Goal: Navigation & Orientation: Find specific page/section

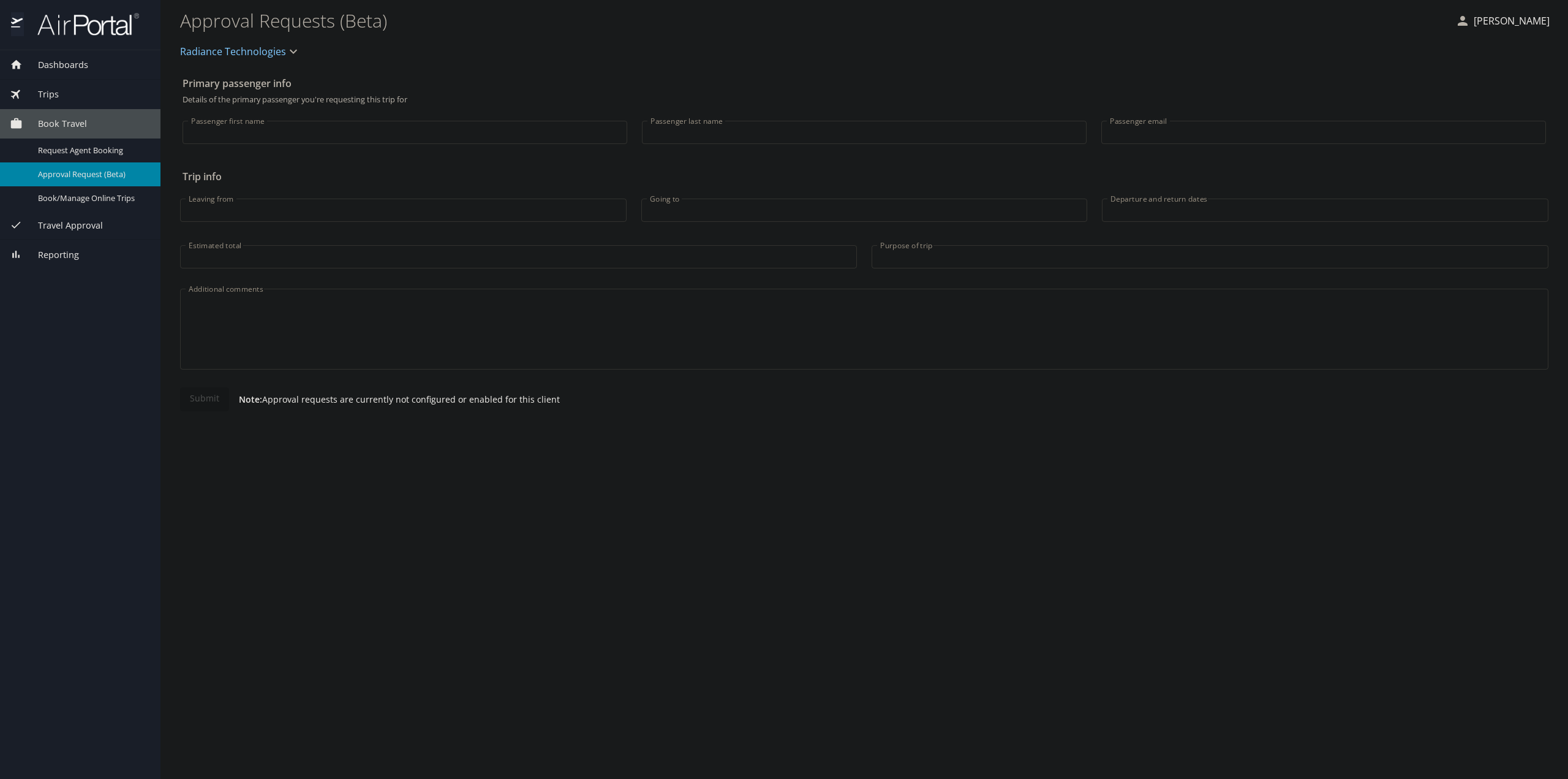
click at [61, 97] on div "Trips" at bounding box center [80, 94] width 141 height 14
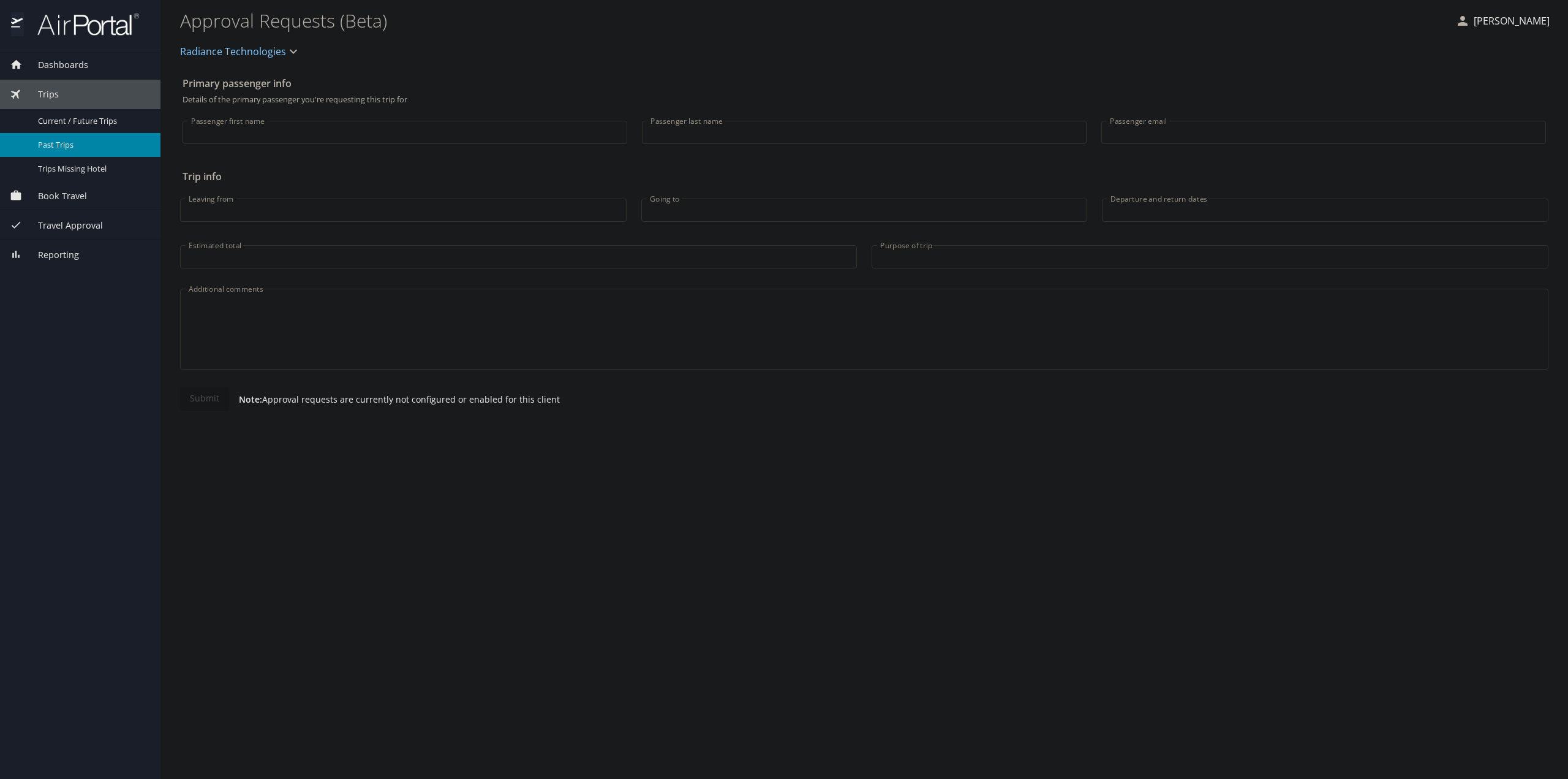
click at [59, 144] on span "Past Trips" at bounding box center [92, 145] width 108 height 12
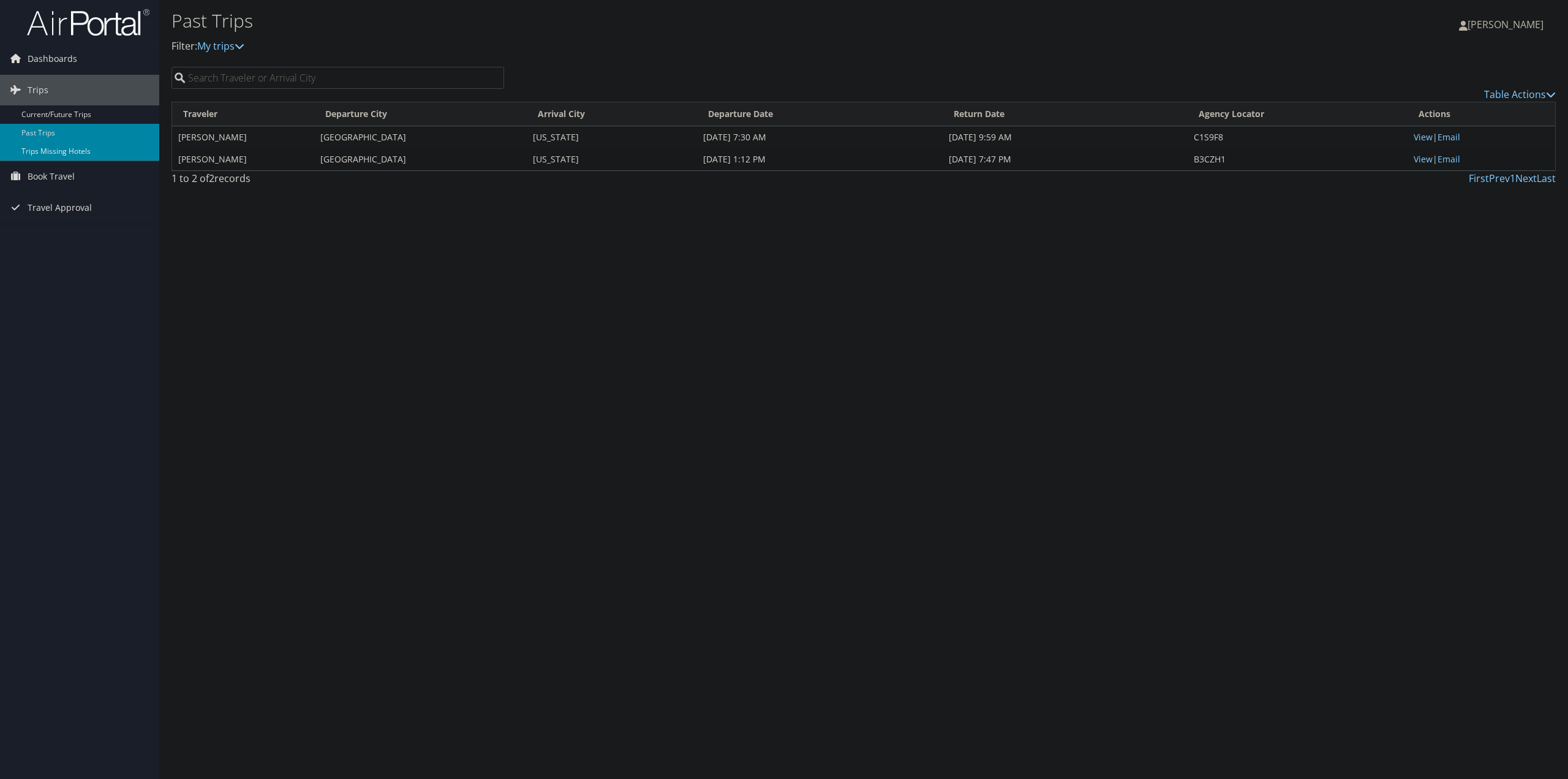
click at [74, 146] on link "Trips Missing Hotels" at bounding box center [79, 151] width 159 height 18
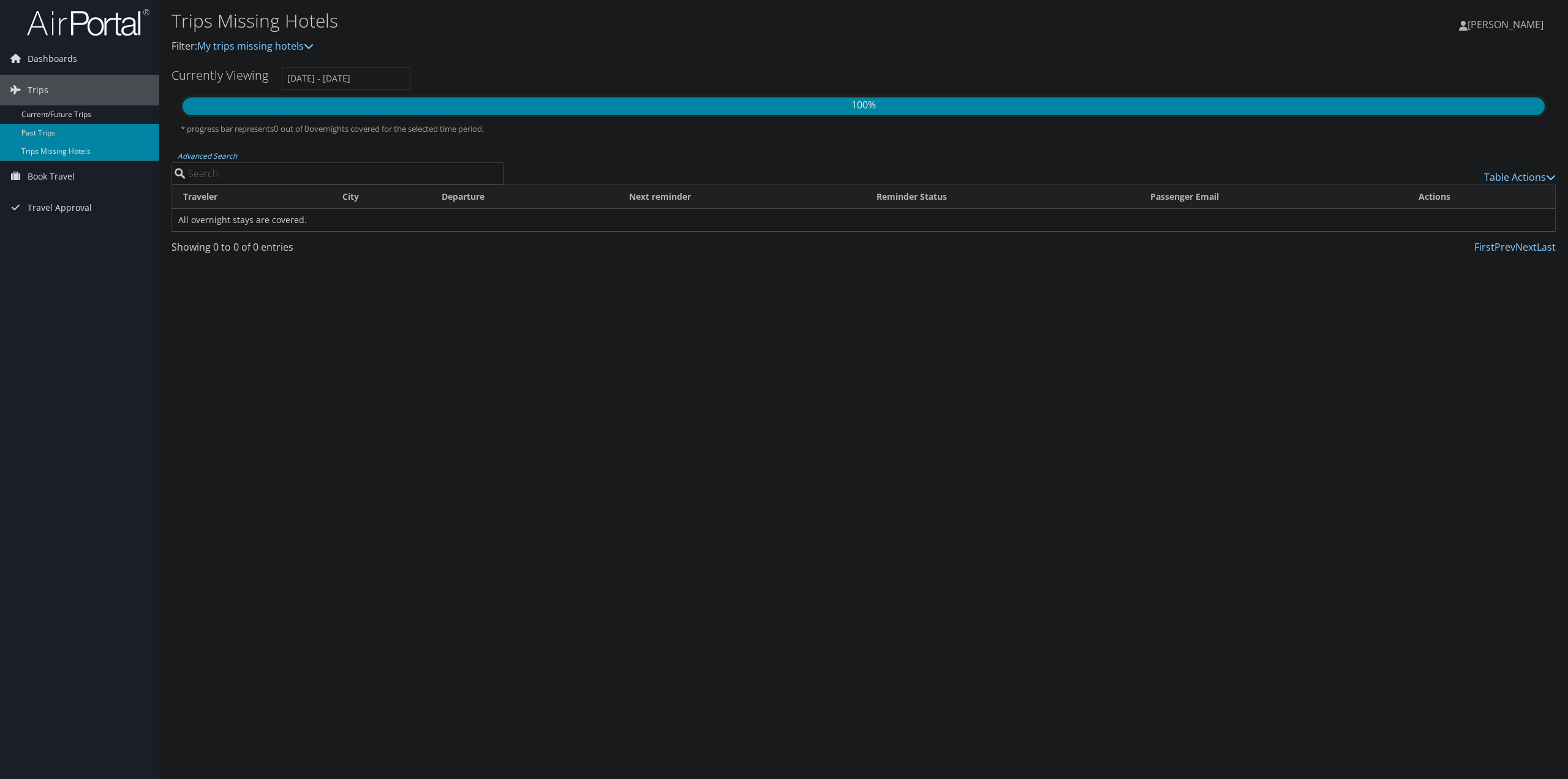
click at [72, 132] on link "Past Trips" at bounding box center [79, 133] width 159 height 18
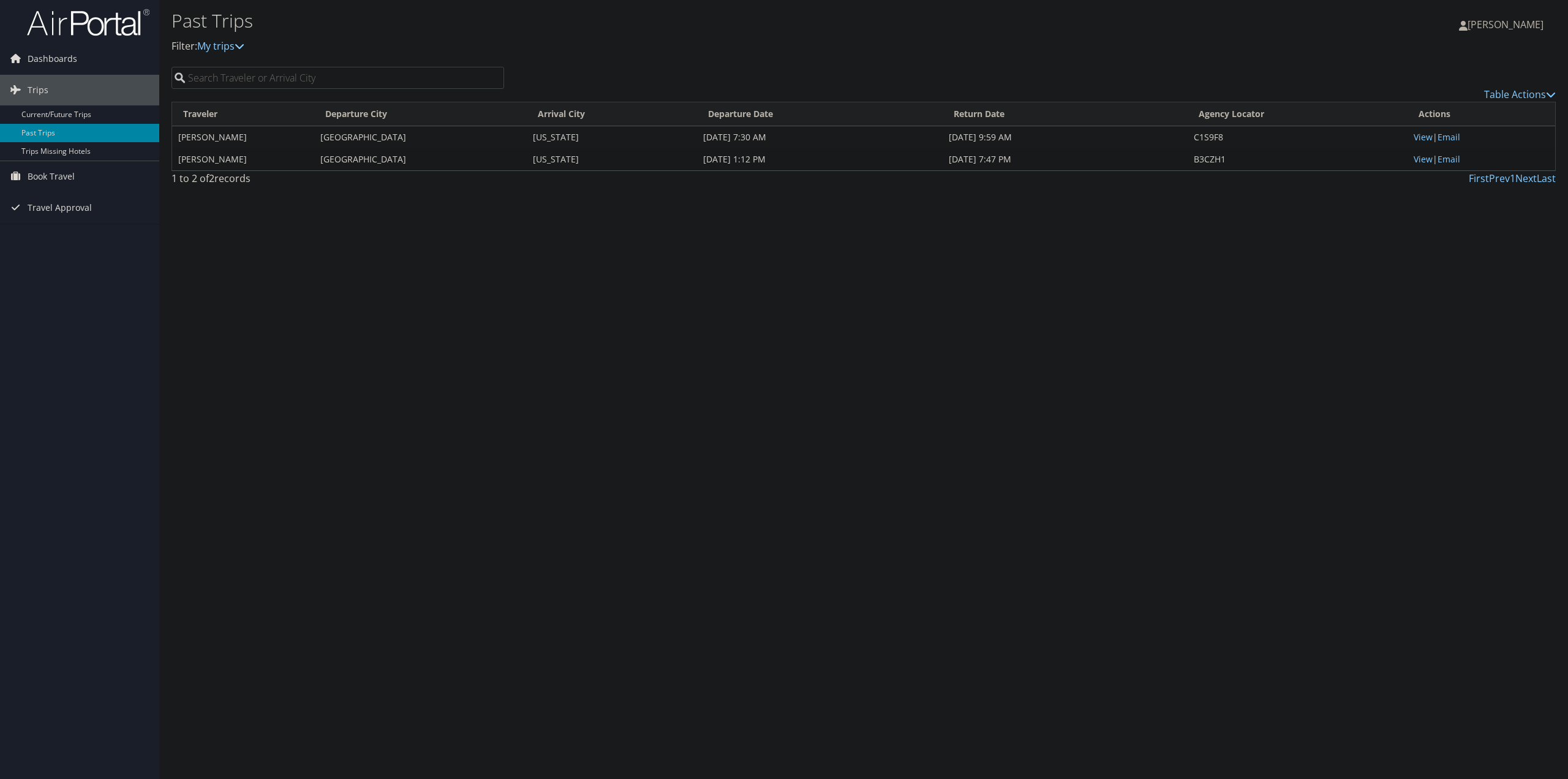
click at [242, 51] on icon at bounding box center [239, 46] width 10 height 10
click at [385, 358] on div "Past Trips Filter: My trips [PERSON_NAME] [PERSON_NAME] My Settings Travel Agen…" at bounding box center [863, 389] width 1409 height 779
click at [35, 174] on span "Book Travel" at bounding box center [51, 176] width 47 height 30
click at [81, 236] on link "Book/Manage Online Trips" at bounding box center [79, 238] width 159 height 18
